Goal: Information Seeking & Learning: Understand process/instructions

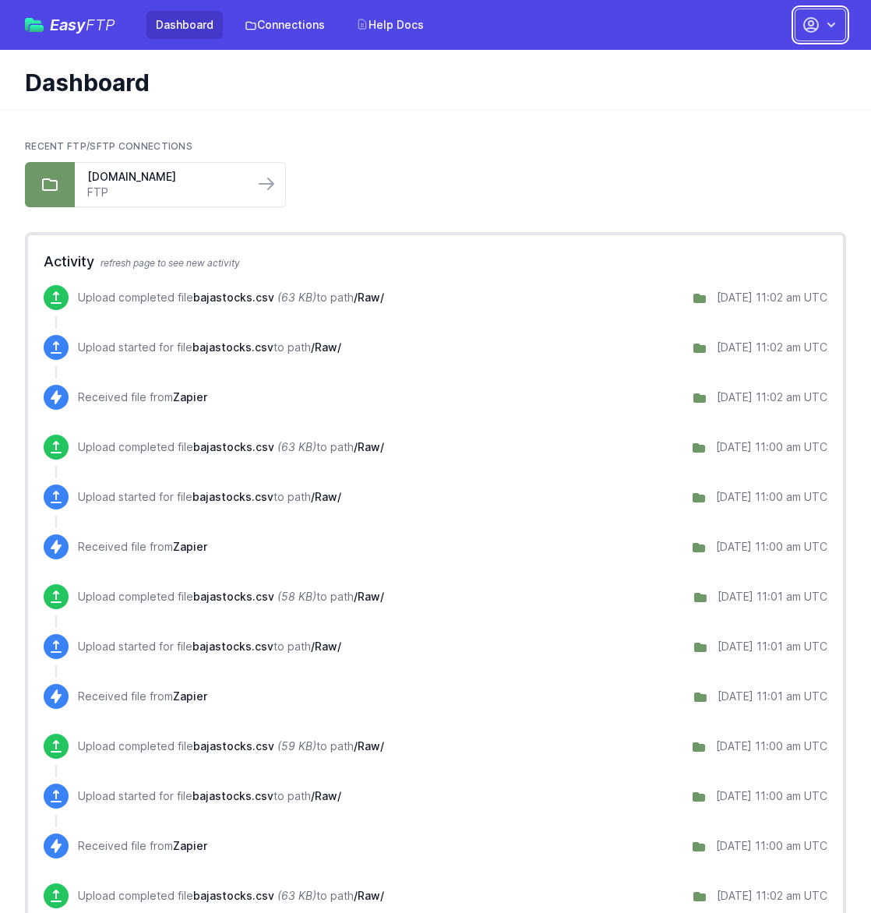
click at [822, 15] on button "button" at bounding box center [820, 25] width 51 height 33
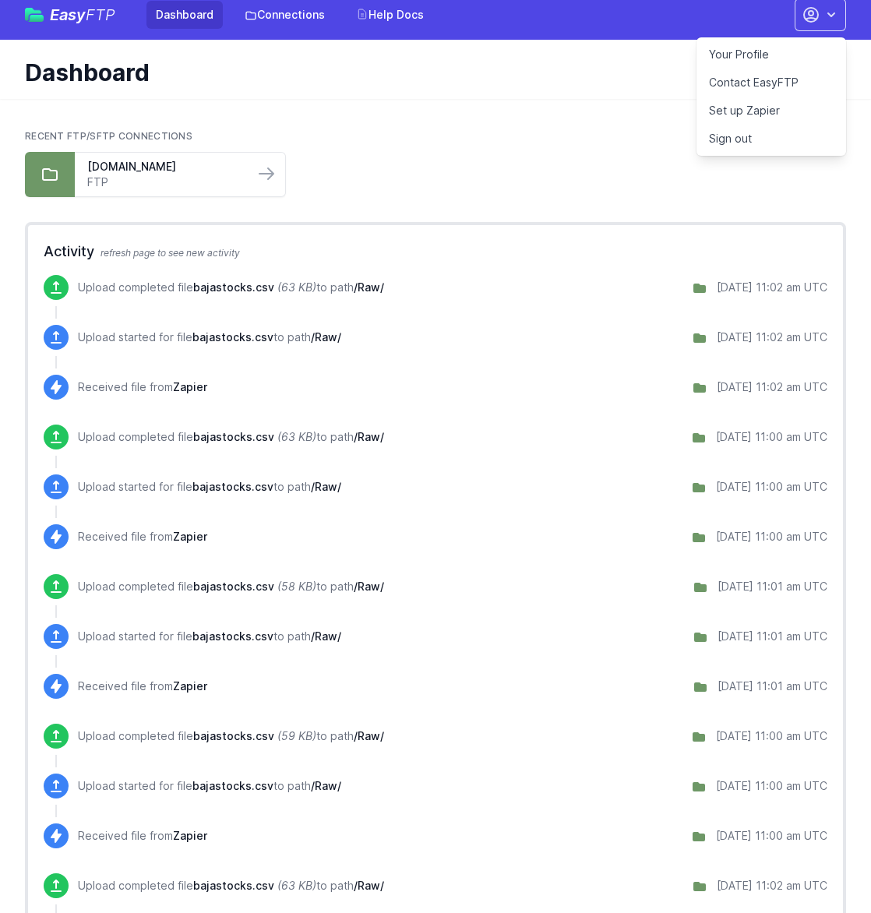
click at [598, 144] on div "Recent FTP/SFTP Connections go4x4.ftp.dhosting.pl FTP" at bounding box center [435, 163] width 821 height 67
click at [513, 129] on div "Recent FTP/SFTP Connections go4x4.ftp.dhosting.pl FTP" at bounding box center [435, 164] width 821 height 92
click at [824, 12] on icon "button" at bounding box center [831, 15] width 16 height 16
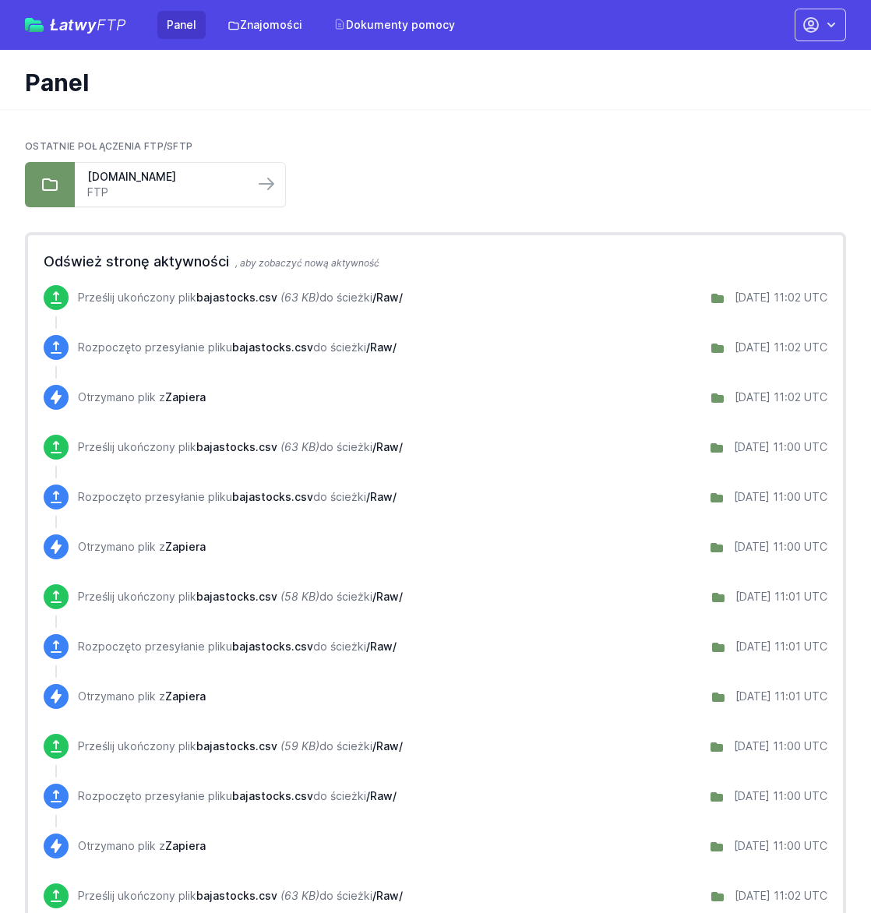
click at [405, 104] on div "Panel" at bounding box center [435, 79] width 871 height 59
click at [837, 29] on icon "button" at bounding box center [831, 25] width 16 height 16
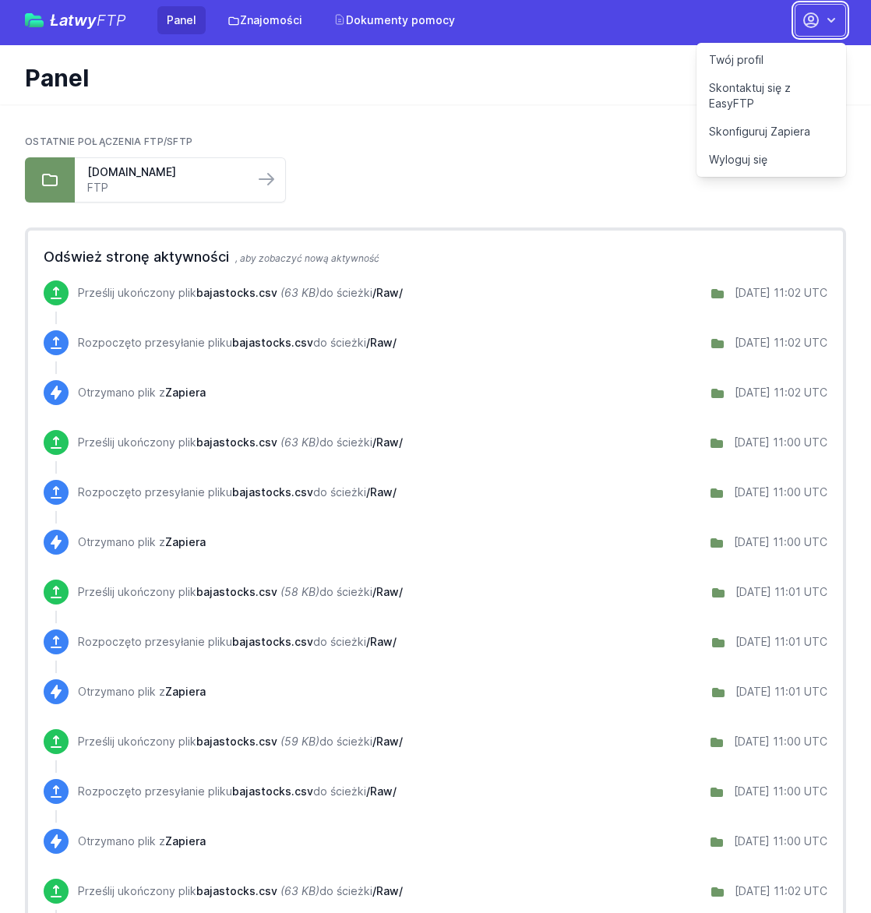
scroll to position [9, 0]
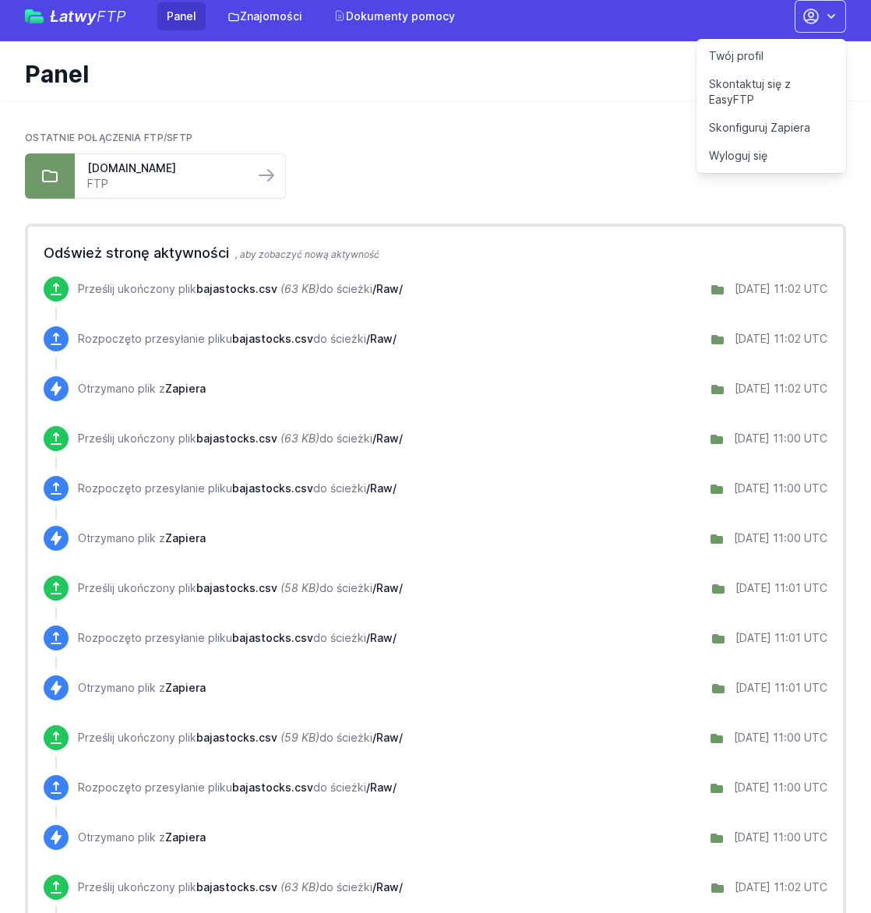
click at [758, 90] on font "Skontaktuj się z EasyFTP" at bounding box center [750, 91] width 82 height 29
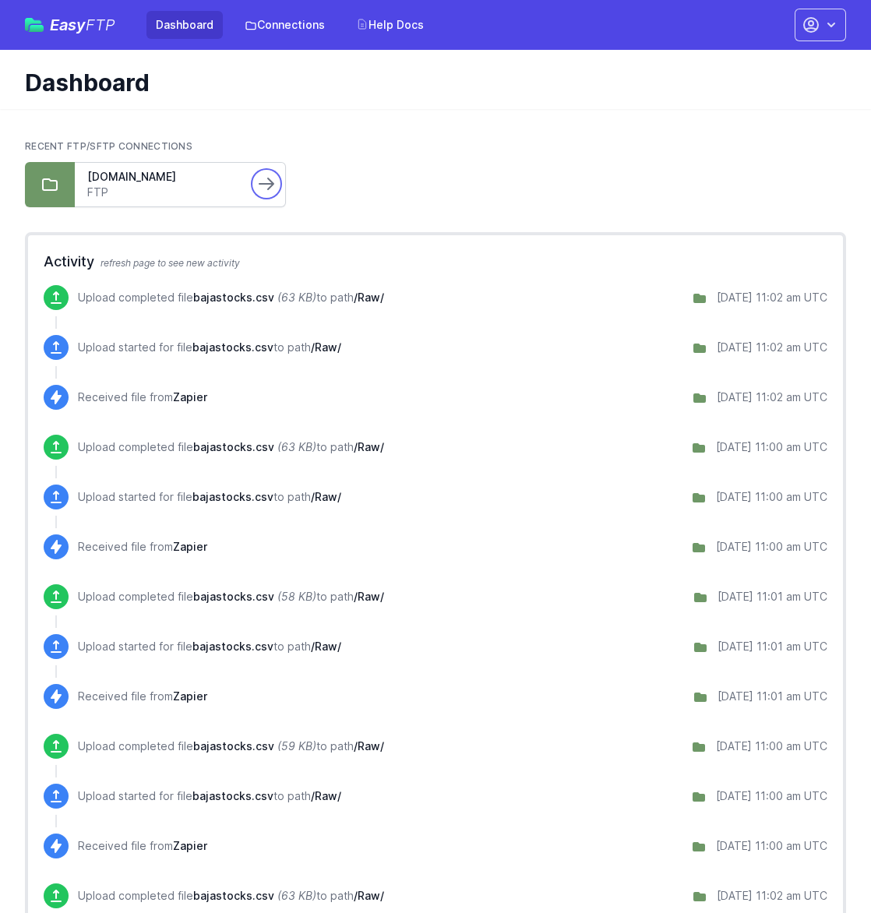
click at [258, 181] on icon at bounding box center [266, 183] width 19 height 19
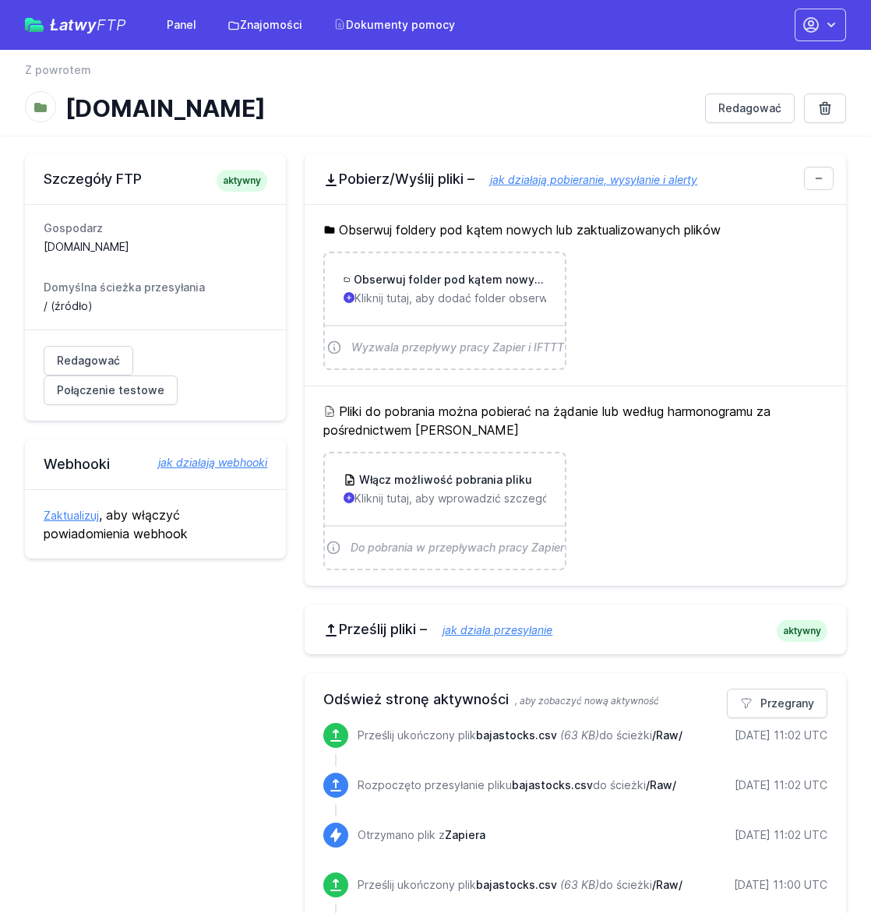
click at [394, 98] on h1 "[DOMAIN_NAME]" at bounding box center [378, 108] width 627 height 28
click at [367, 31] on font "Dokumenty pomocy" at bounding box center [400, 24] width 109 height 13
click at [385, 33] on link "Dokumenty pomocy" at bounding box center [394, 25] width 140 height 28
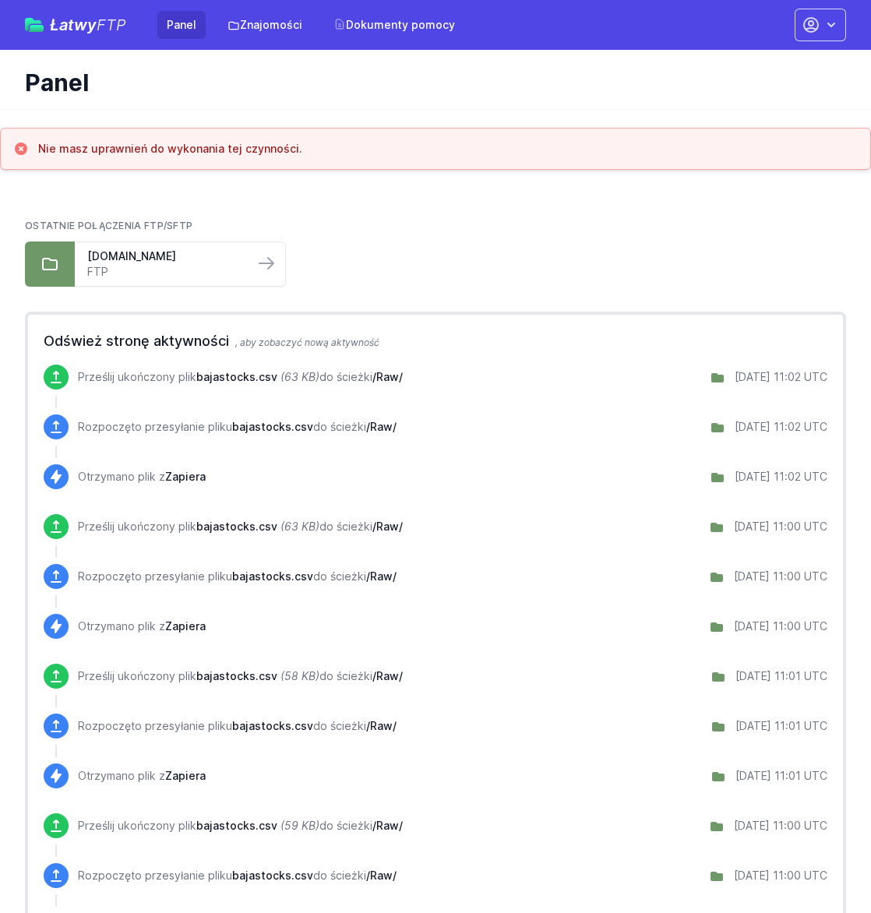
click at [196, 26] on font "Panel" at bounding box center [182, 24] width 30 height 13
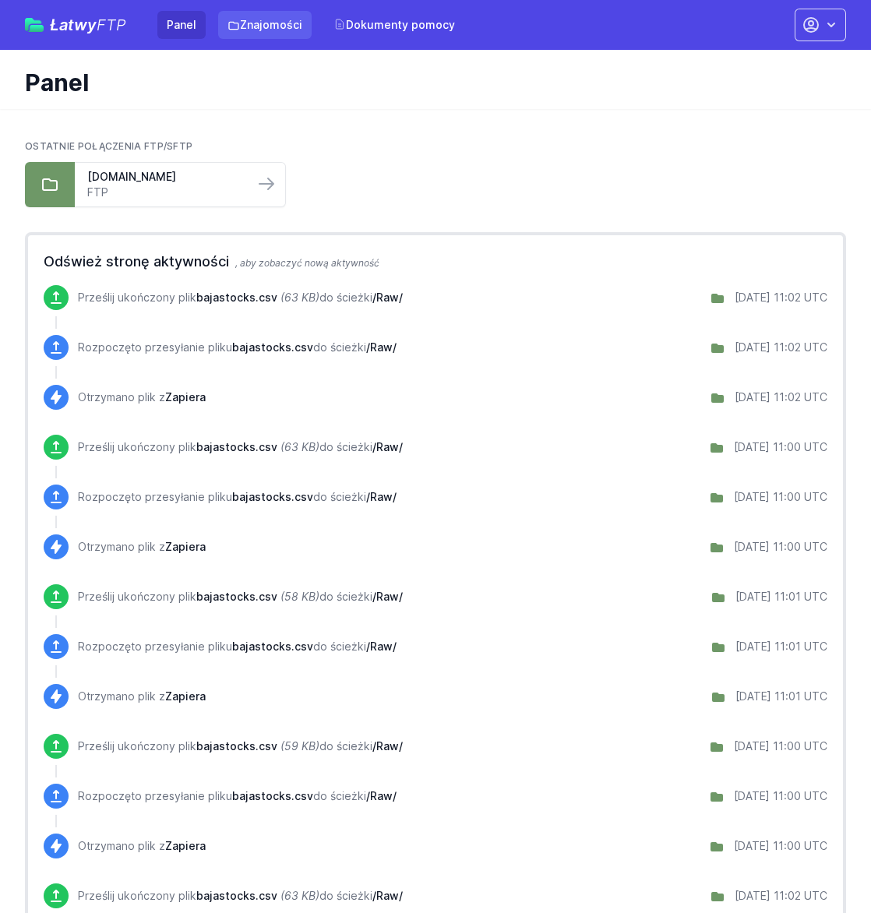
click at [259, 23] on font "Znajomości" at bounding box center [271, 24] width 62 height 13
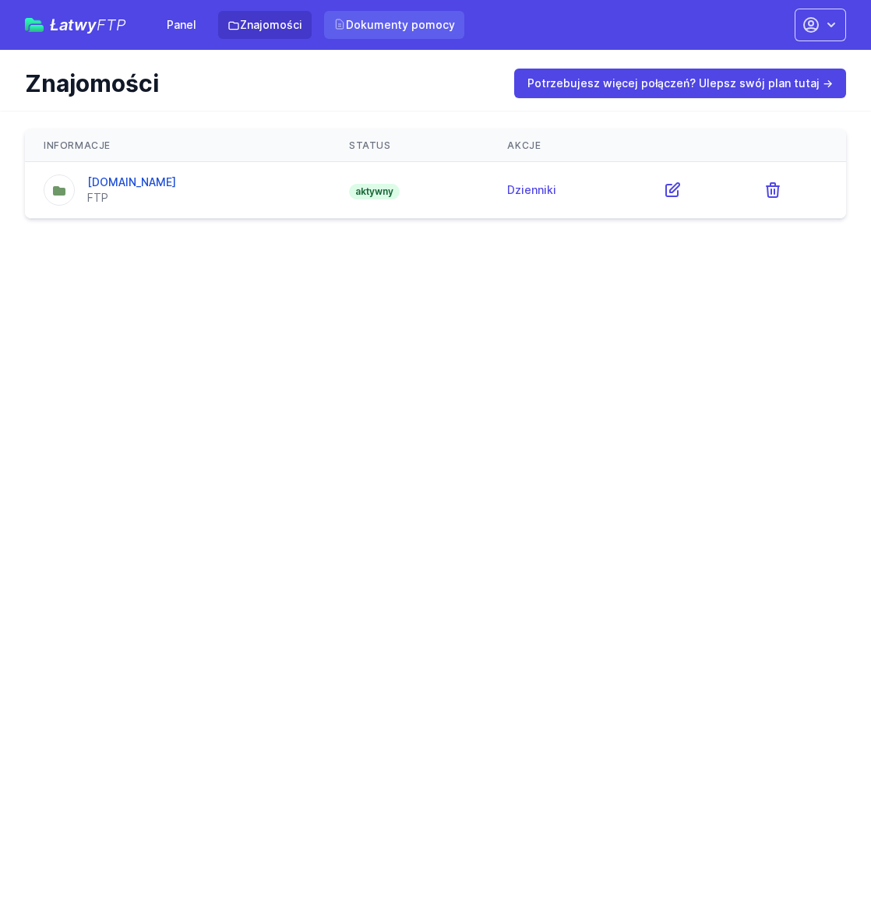
click at [368, 35] on link "Dokumenty pomocy" at bounding box center [394, 25] width 140 height 28
